Goal: Entertainment & Leisure: Browse casually

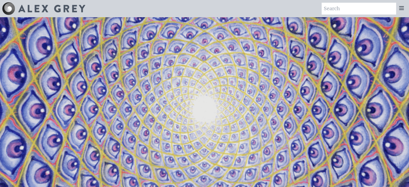
click at [402, 8] on icon at bounding box center [401, 8] width 6 height 6
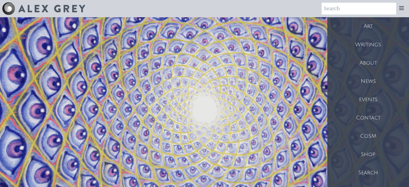
click at [380, 30] on div "Art" at bounding box center [368, 26] width 82 height 18
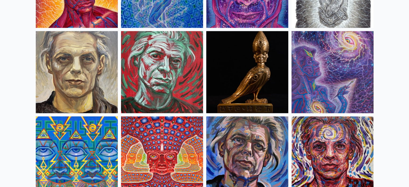
scroll to position [1362, 0]
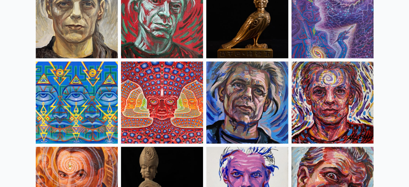
click at [319, 44] on img at bounding box center [332, 17] width 82 height 82
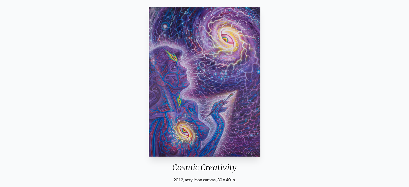
scroll to position [42, 0]
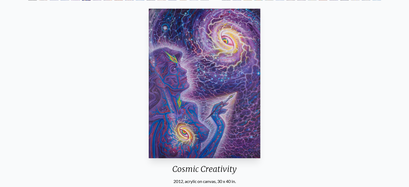
click at [215, 77] on img "6 / 33" at bounding box center [205, 83] width 112 height 149
